Goal: Navigation & Orientation: Find specific page/section

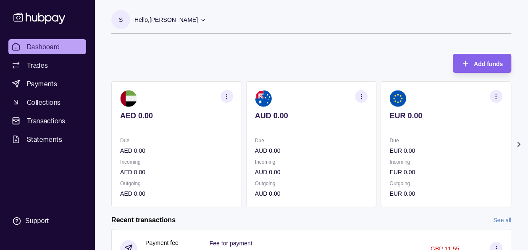
click at [516, 146] on icon at bounding box center [519, 144] width 8 height 8
click at [361, 96] on circle "button" at bounding box center [361, 96] width 0 height 0
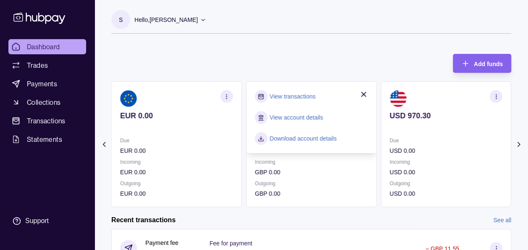
click at [307, 94] on link "View transactions" at bounding box center [293, 96] width 46 height 9
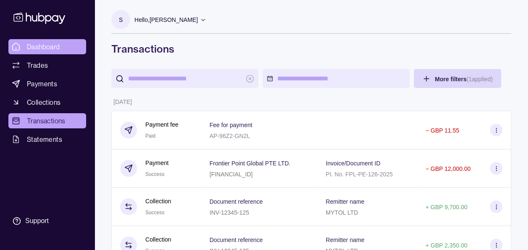
click at [43, 39] on link "Dashboard" at bounding box center [47, 46] width 78 height 15
